Goal: Task Accomplishment & Management: Manage account settings

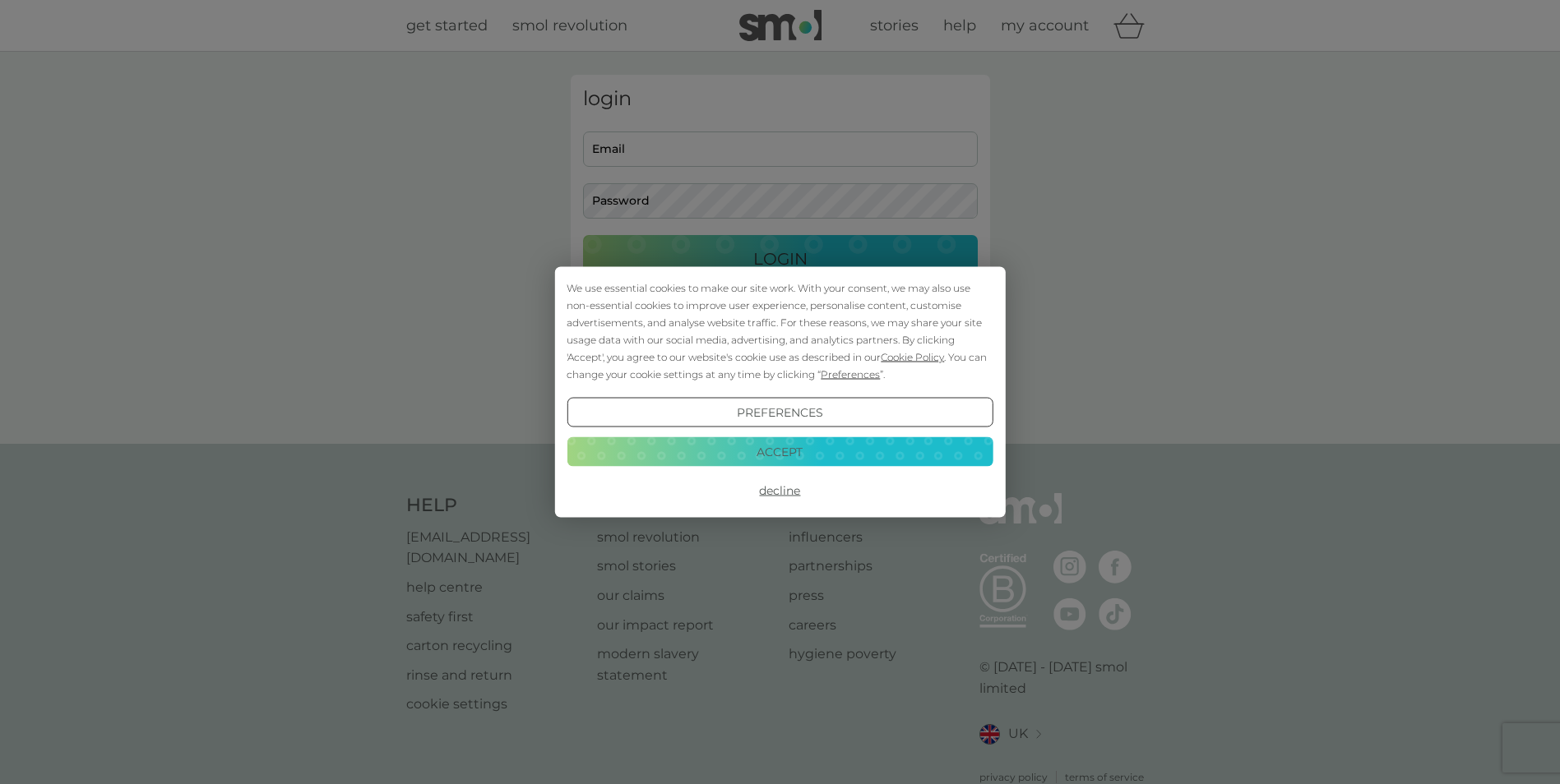
click at [661, 134] on div "We use essential cookies to make our site work. With your consent, we may also …" at bounding box center [780, 392] width 1560 height 784
click at [772, 442] on button "Accept" at bounding box center [780, 451] width 427 height 29
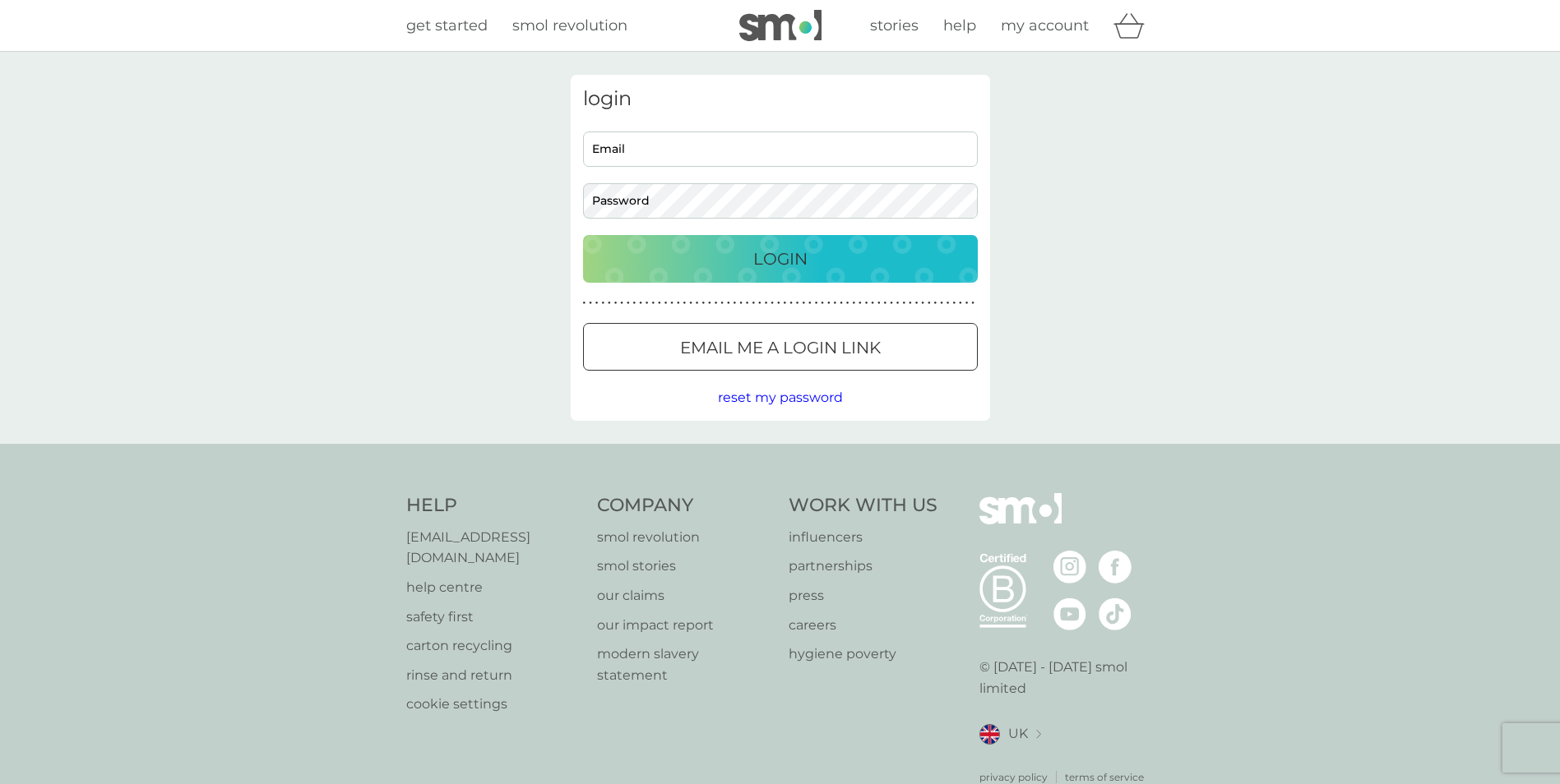
click at [648, 154] on input "Email" at bounding box center [780, 150] width 394 height 36
type input "[EMAIL_ADDRESS][DOMAIN_NAME]"
click at [776, 263] on p "Login" at bounding box center [780, 259] width 54 height 27
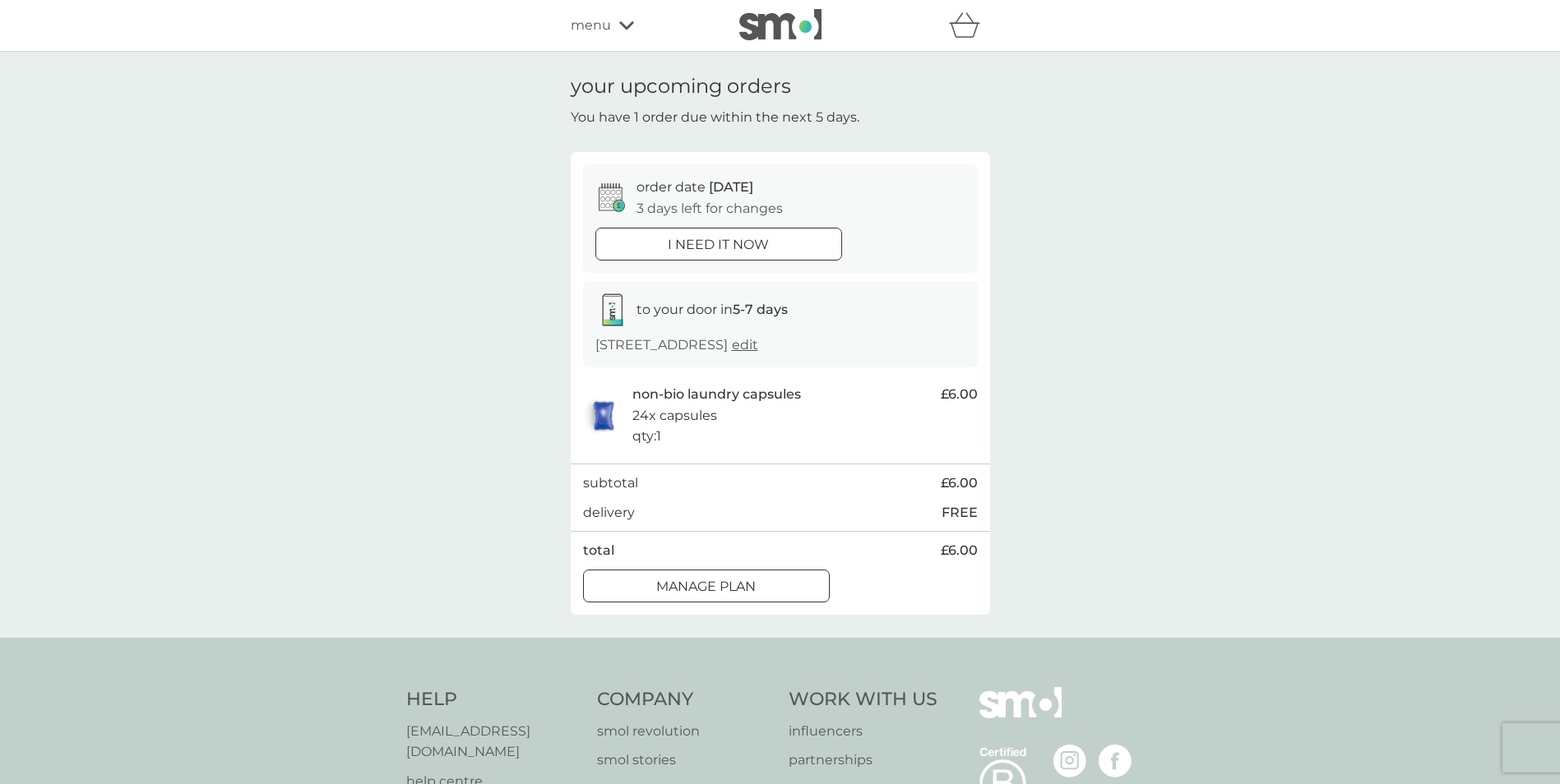
click at [717, 250] on div at bounding box center [719, 244] width 60 height 17
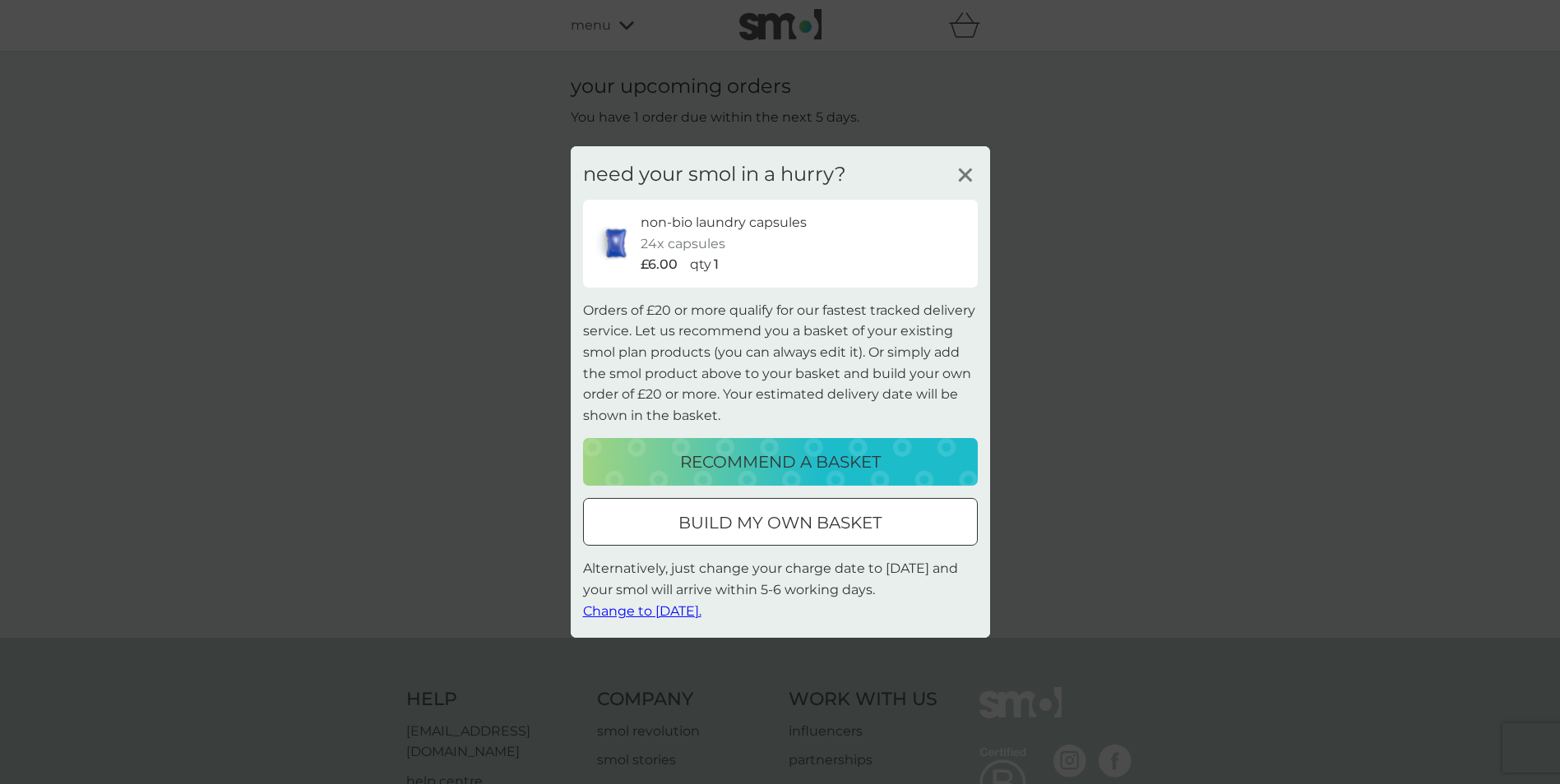
click at [969, 176] on icon at bounding box center [966, 175] width 25 height 25
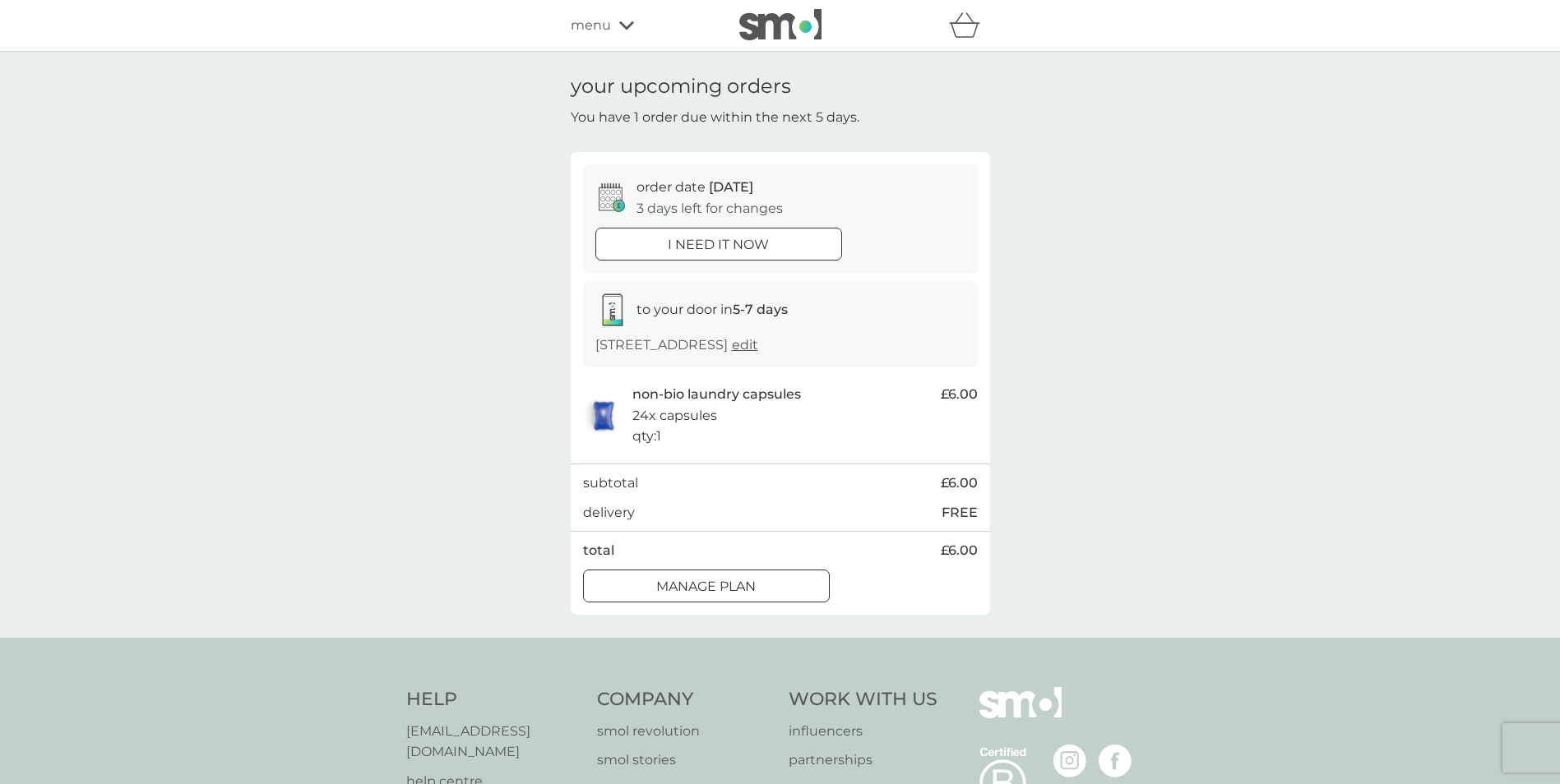
click at [677, 584] on div at bounding box center [706, 586] width 60 height 17
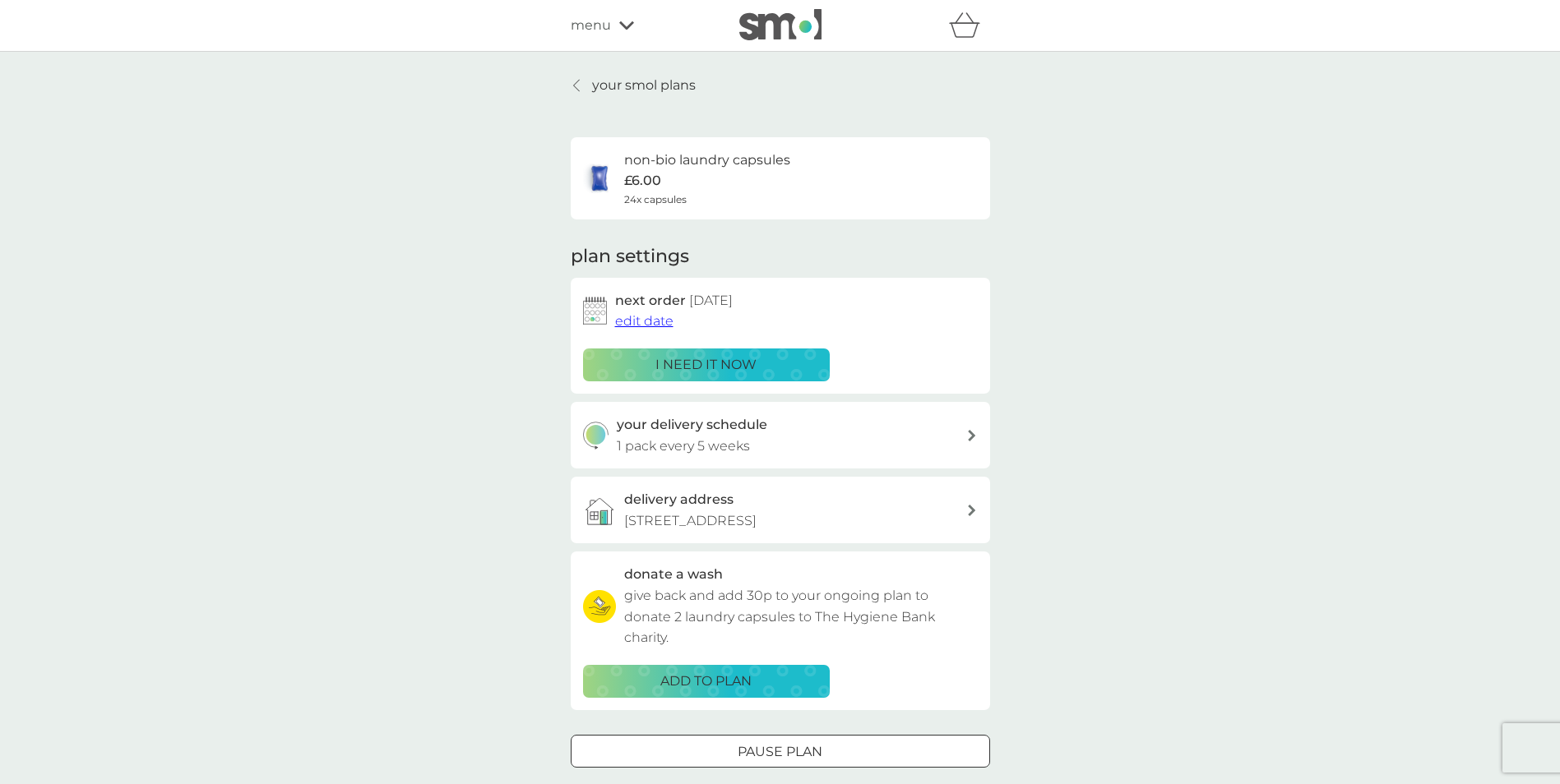
click at [646, 325] on span "edit date" at bounding box center [645, 321] width 59 height 16
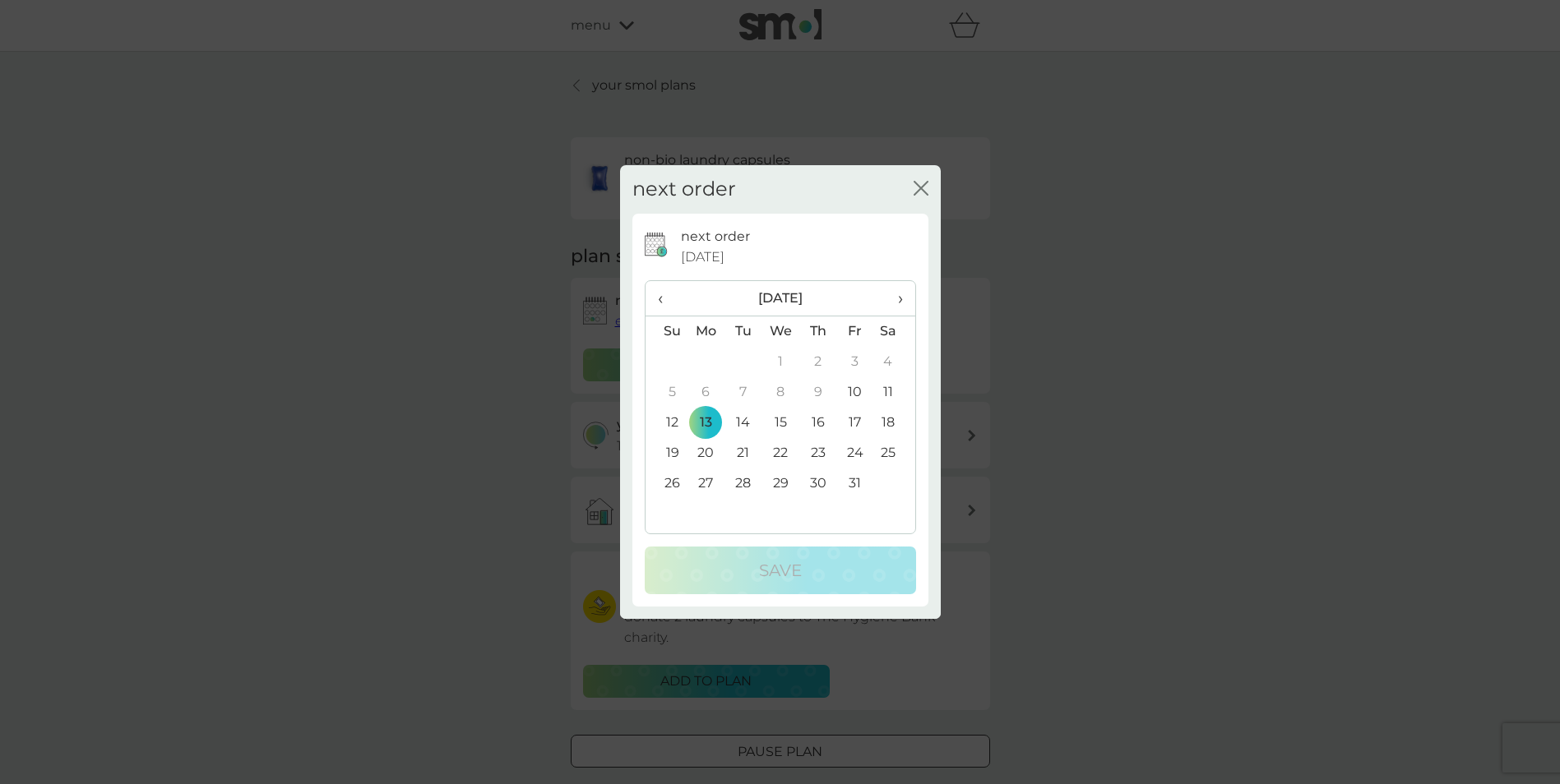
click at [854, 393] on td "10" at bounding box center [856, 392] width 37 height 30
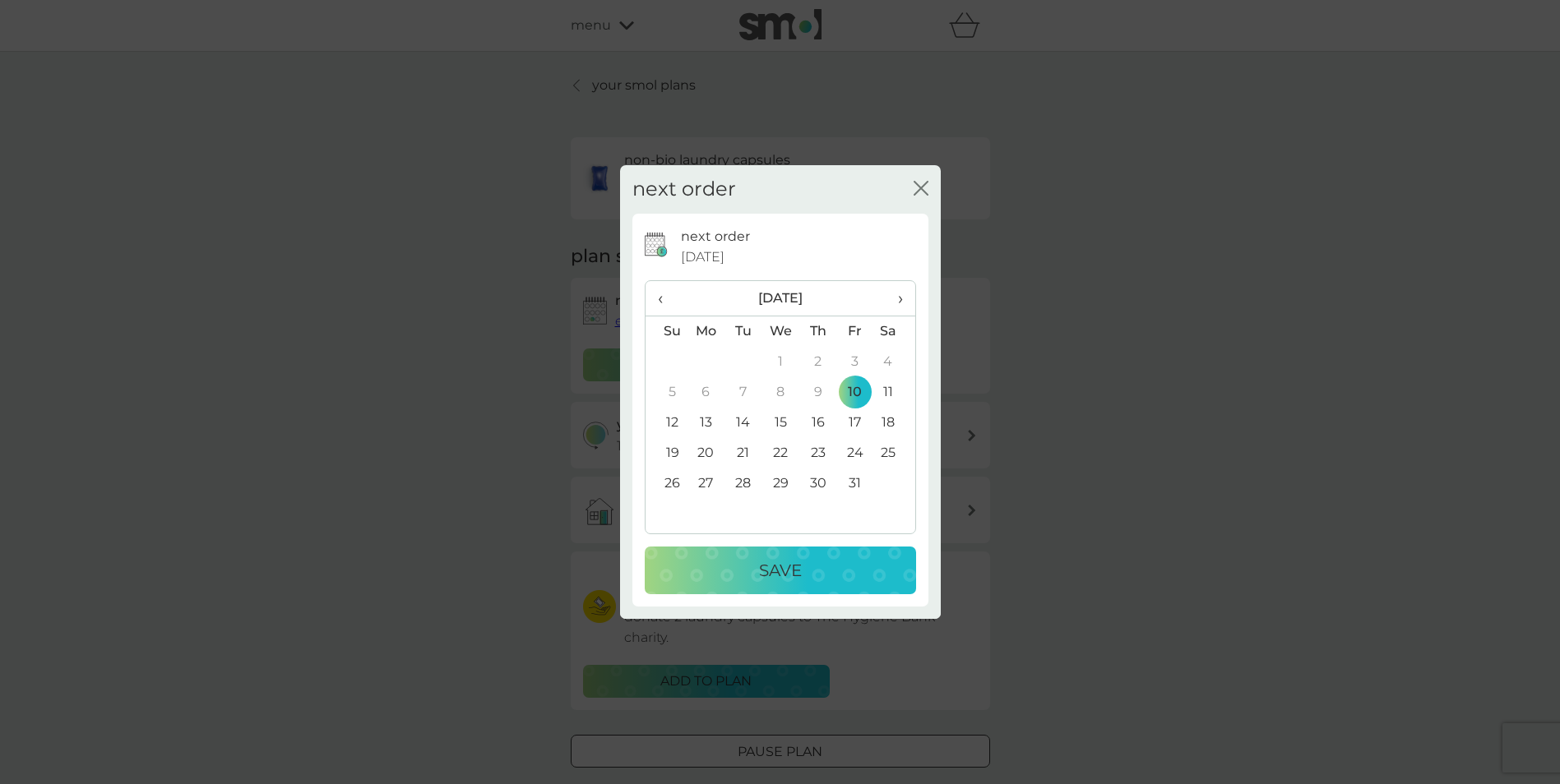
click at [812, 567] on div "Save" at bounding box center [781, 570] width 239 height 27
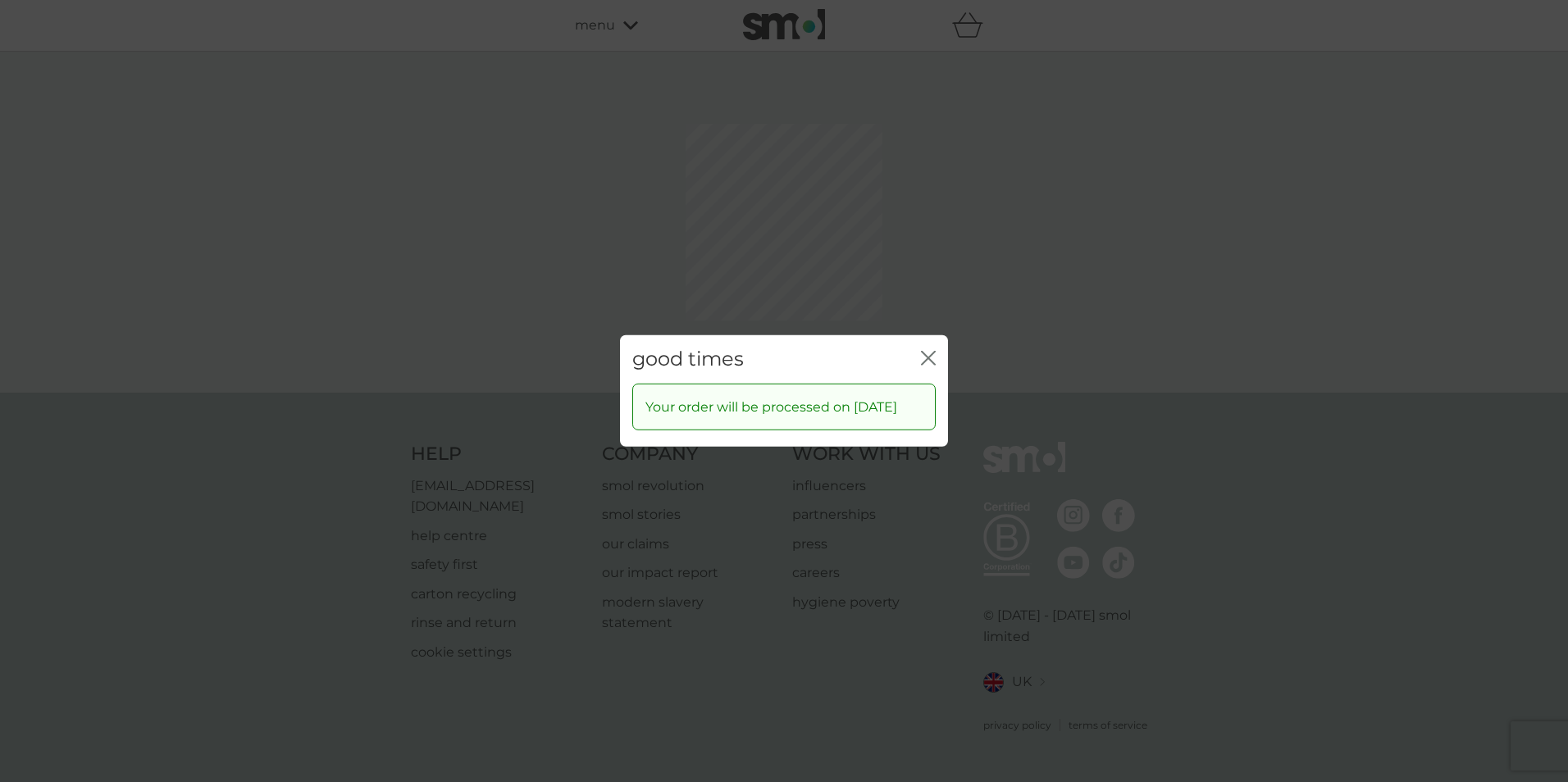
click at [923, 275] on div "good times close Your order will be processed on 10 Oct 2025" at bounding box center [784, 391] width 1568 height 782
